Goal: Entertainment & Leisure: Consume media (video, audio)

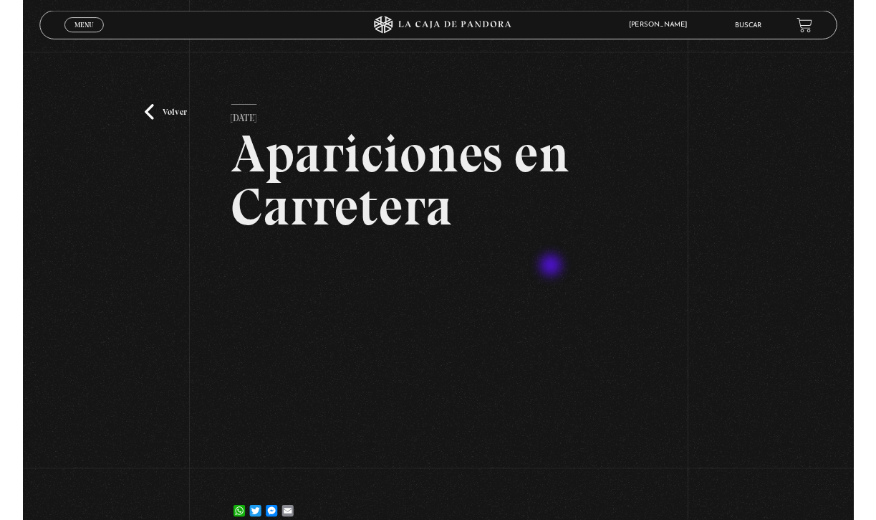
scroll to position [187, 0]
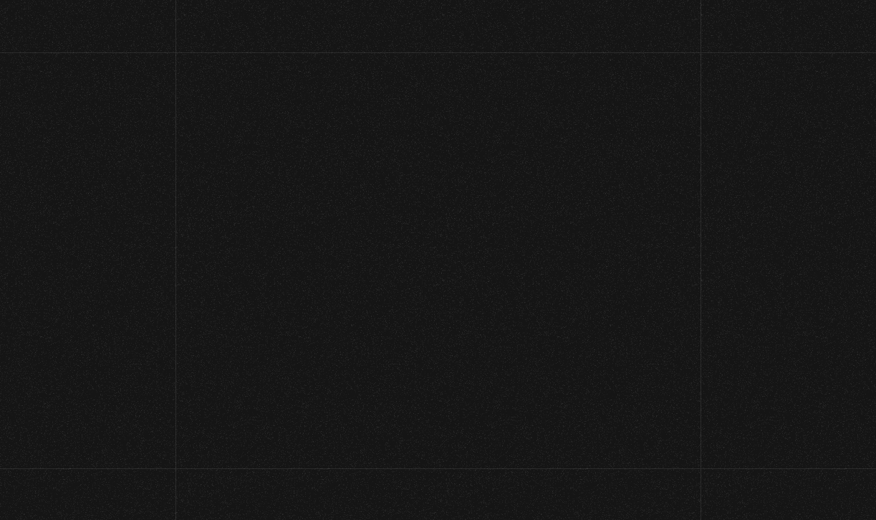
scroll to position [97, 0]
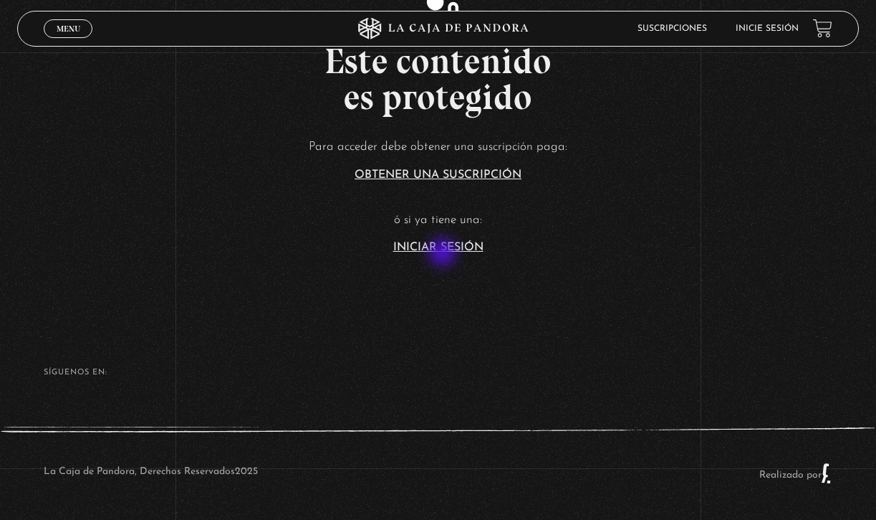
click at [445, 255] on section "Este contenido es protegido Para acceder debe obtener una suscripción paga: Obt…" at bounding box center [438, 111] width 876 height 416
click at [445, 247] on link "Iniciar Sesión" at bounding box center [438, 246] width 90 height 11
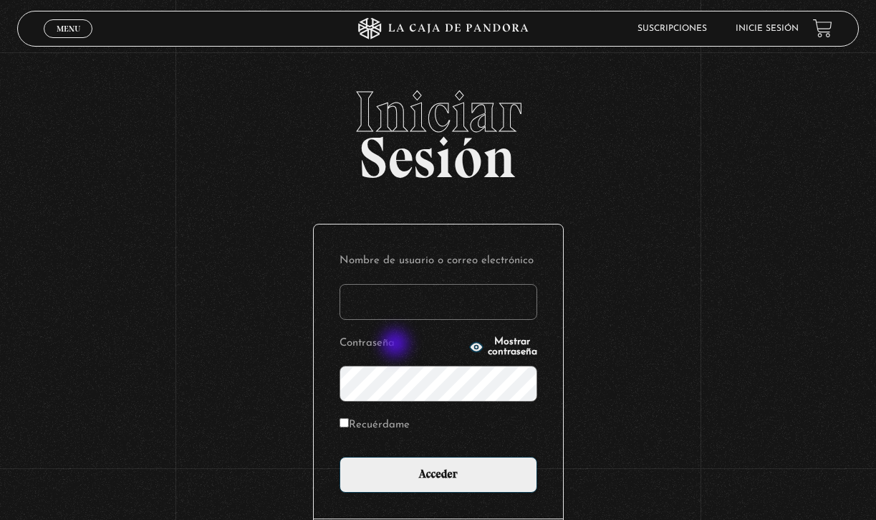
type input "edri"
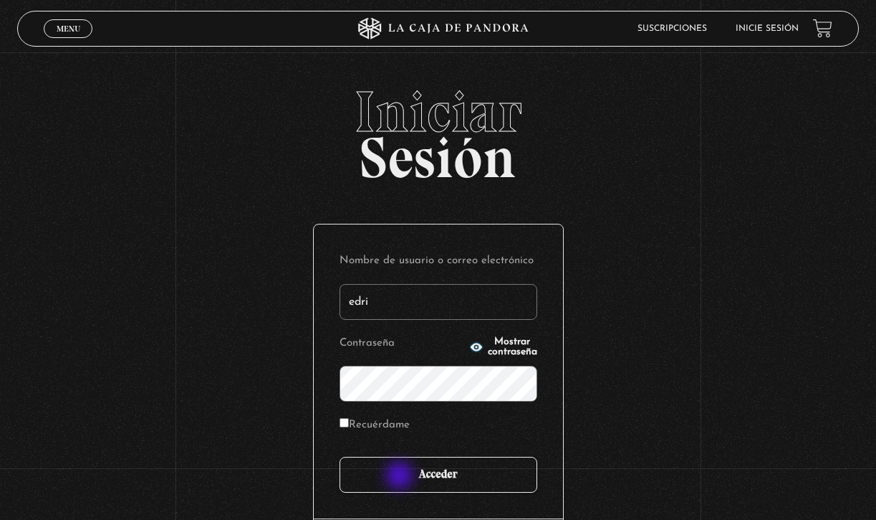
click at [401, 479] on input "Acceder" at bounding box center [439, 474] width 198 height 36
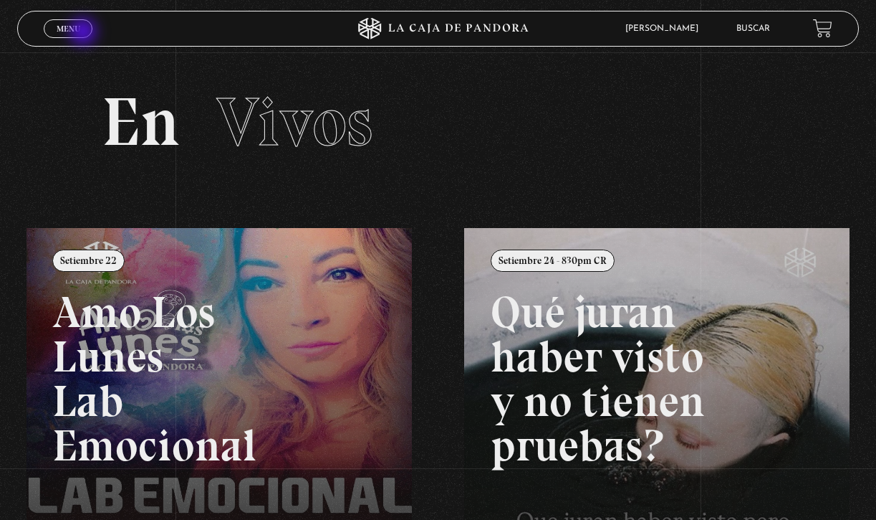
click at [85, 33] on link "Menu Cerrar" at bounding box center [68, 28] width 49 height 19
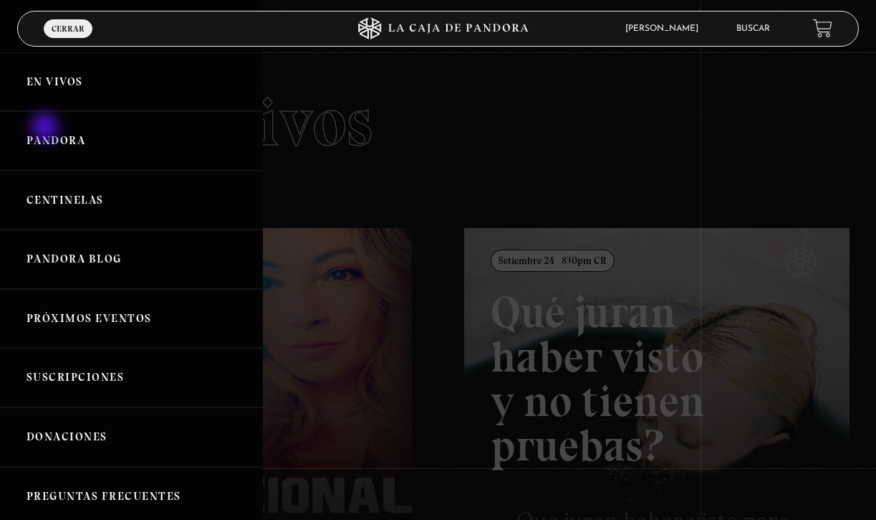
click at [47, 128] on link "Pandora" at bounding box center [131, 140] width 263 height 59
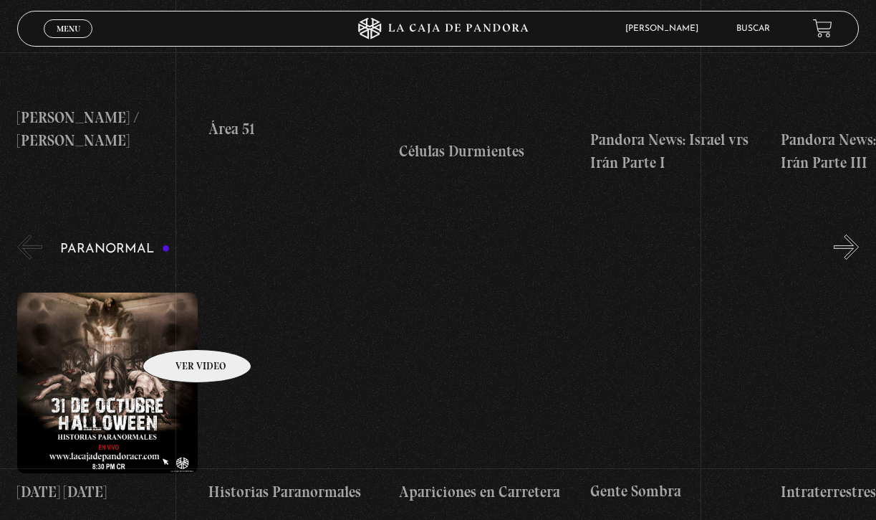
scroll to position [454, 0]
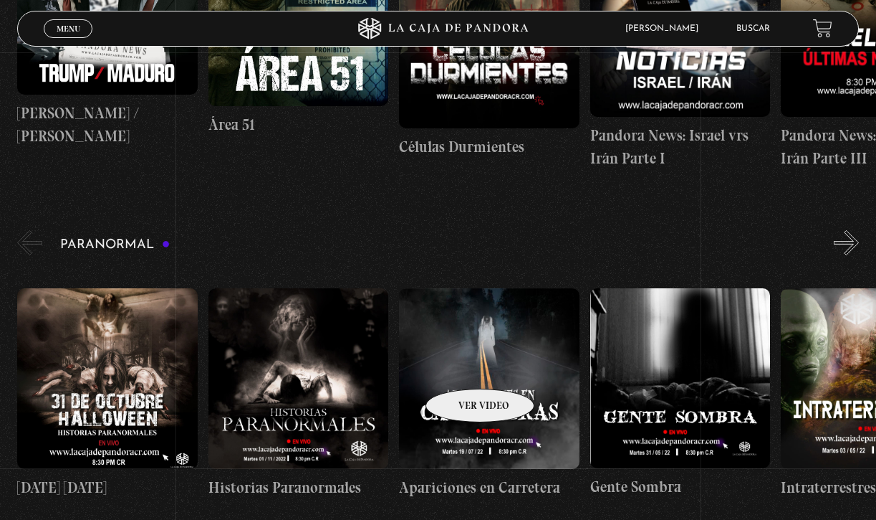
click at [477, 374] on figure at bounding box center [489, 378] width 180 height 180
